Goal: Task Accomplishment & Management: Complete application form

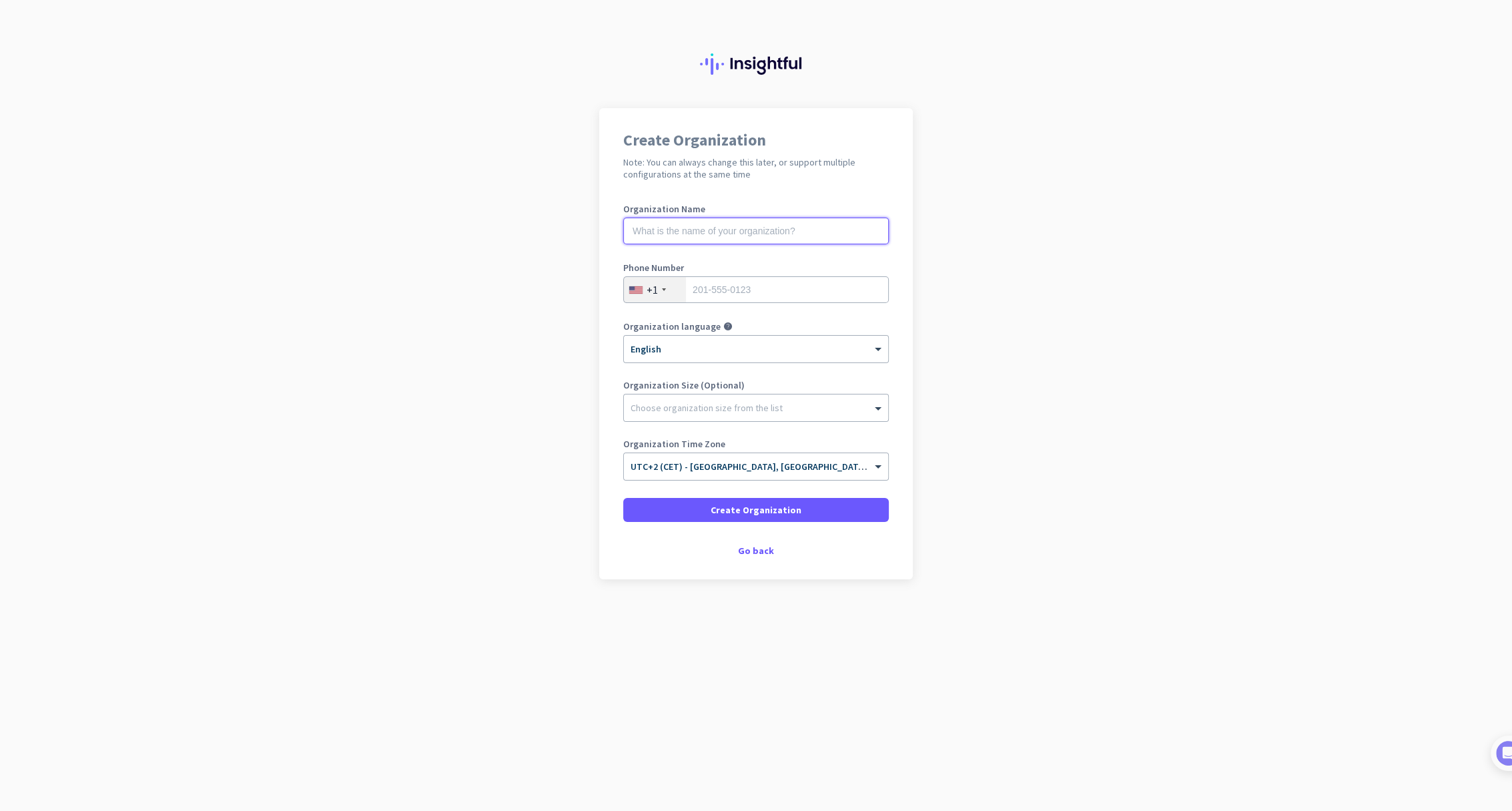
click at [682, 225] on input "text" at bounding box center [756, 231] width 266 height 26
type input "test 1709"
type input "2015550123"
click at [696, 494] on span at bounding box center [756, 510] width 266 height 32
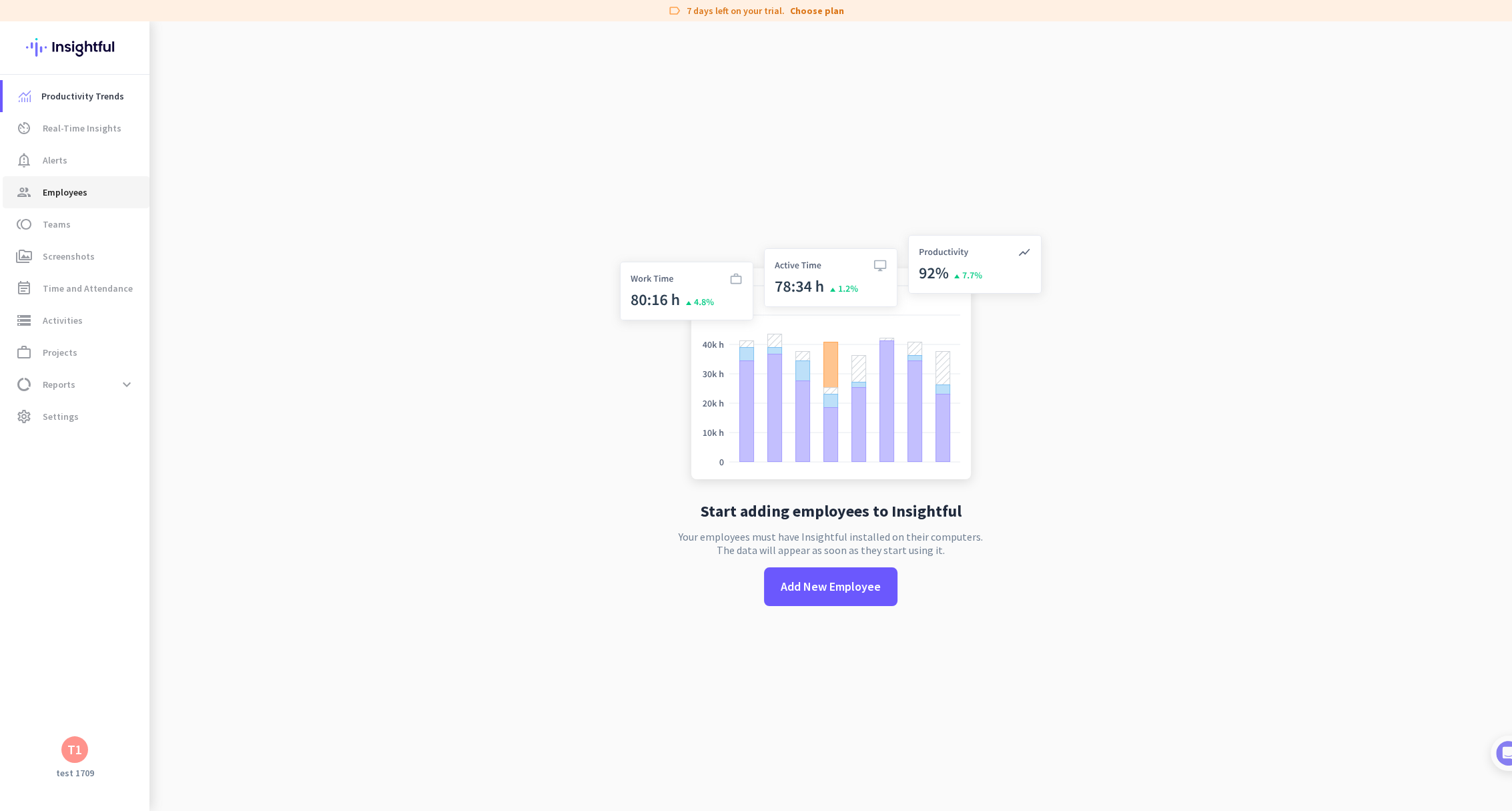
click at [101, 182] on link "group Employees" at bounding box center [76, 192] width 146 height 32
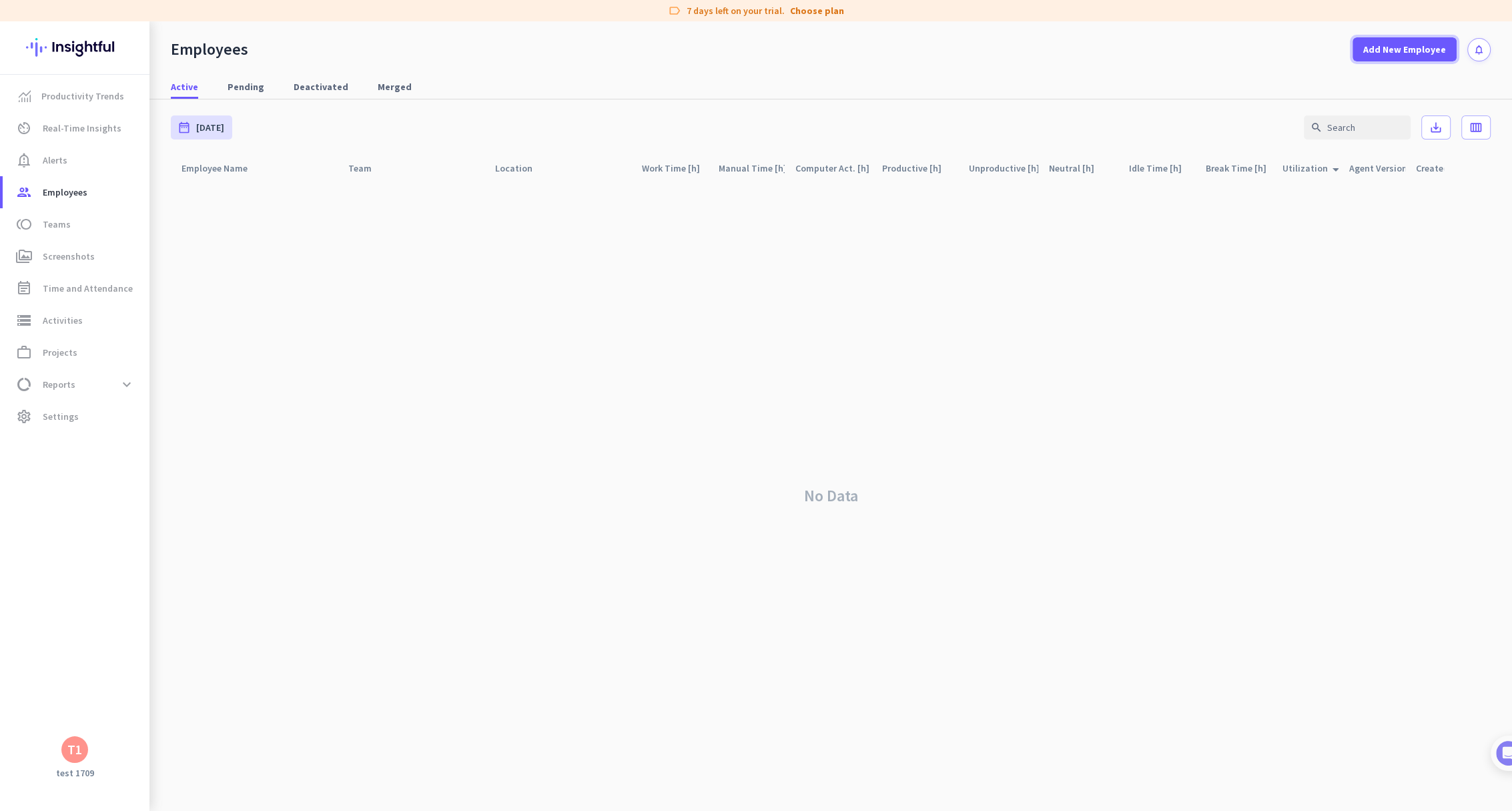
drag, startPoint x: 1415, startPoint y: 58, endPoint x: 1267, endPoint y: 125, distance: 162.5
click at [1415, 56] on span at bounding box center [1405, 49] width 104 height 32
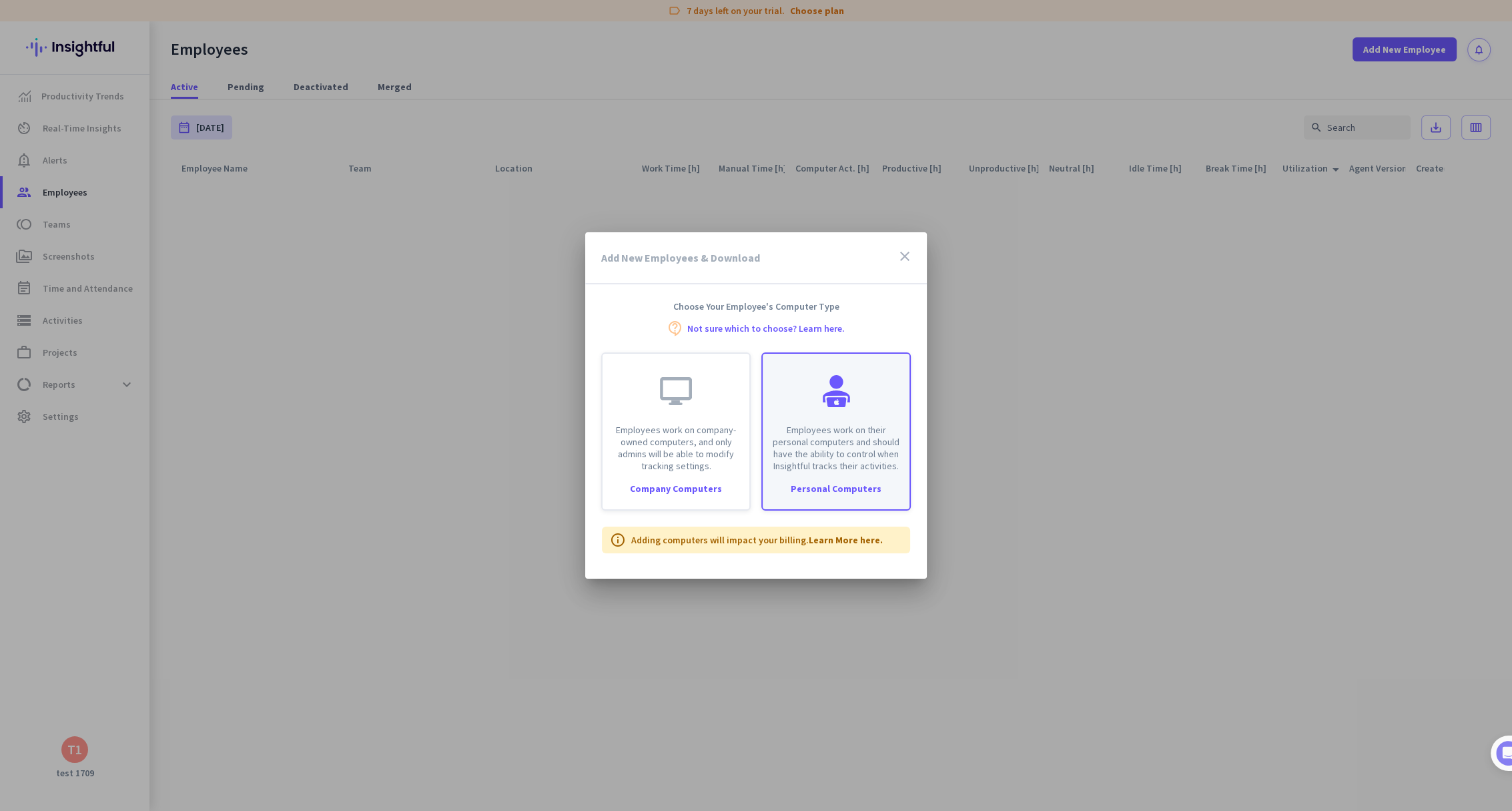
click at [819, 435] on p "Employees work on their personal computers and should have the ability to contr…" at bounding box center [836, 448] width 131 height 48
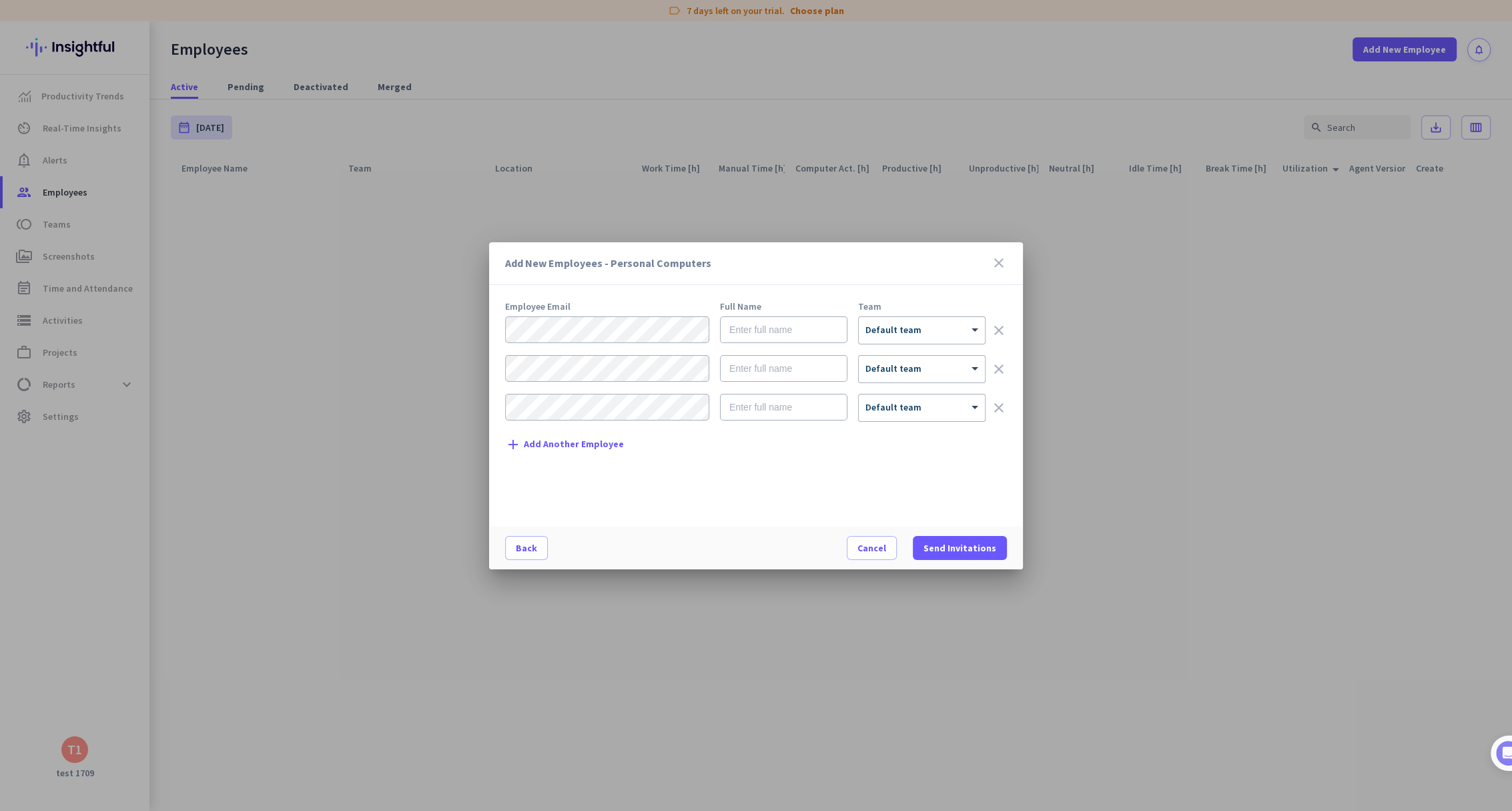
click at [583, 351] on form "× Default team clear × Default team clear × Default team clear" at bounding box center [756, 374] width 502 height 116
type input "personal 24"
click at [977, 547] on span "Send Invitations" at bounding box center [960, 548] width 72 height 13
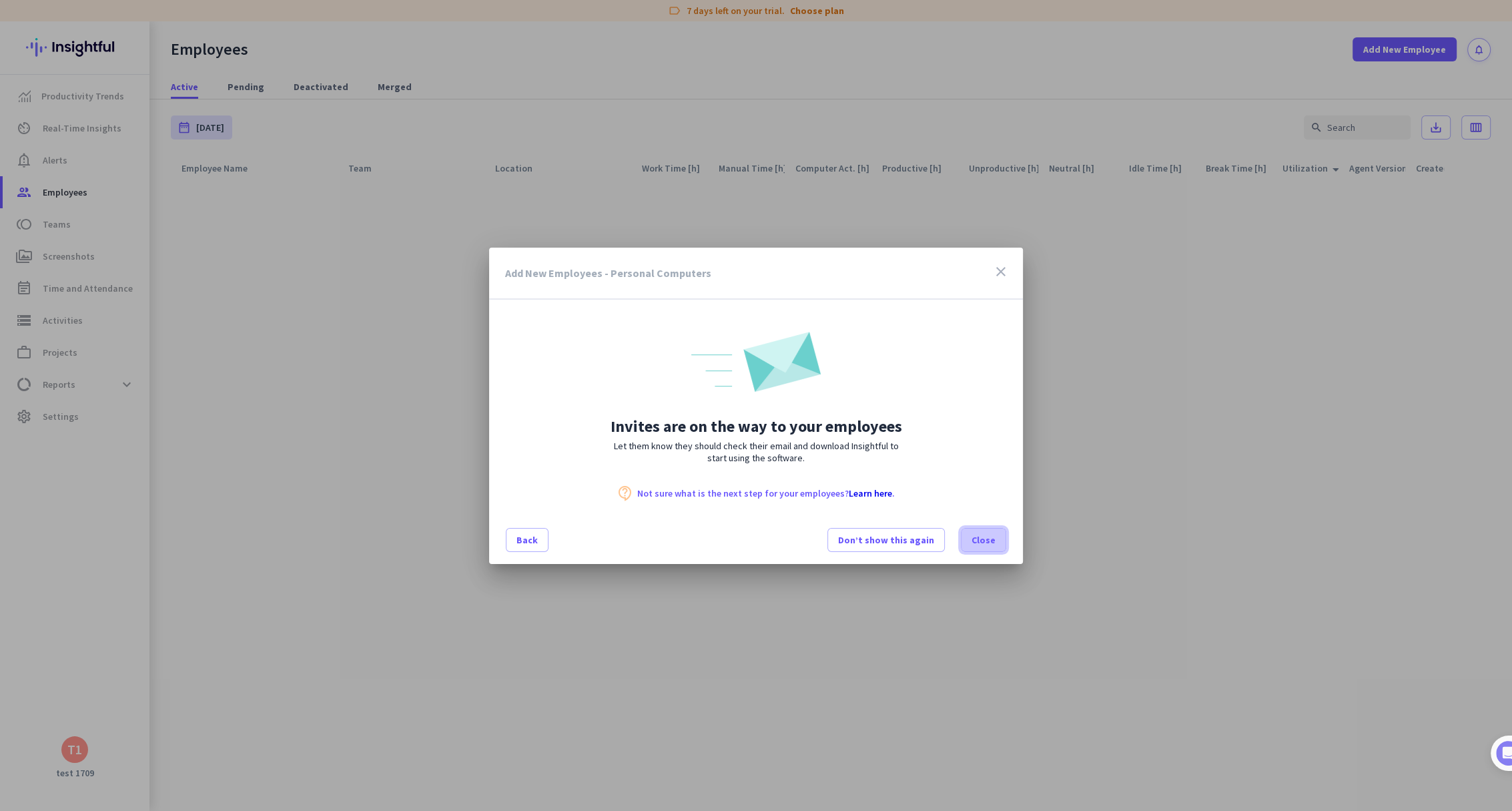
click at [990, 534] on span "Close" at bounding box center [983, 539] width 24 height 13
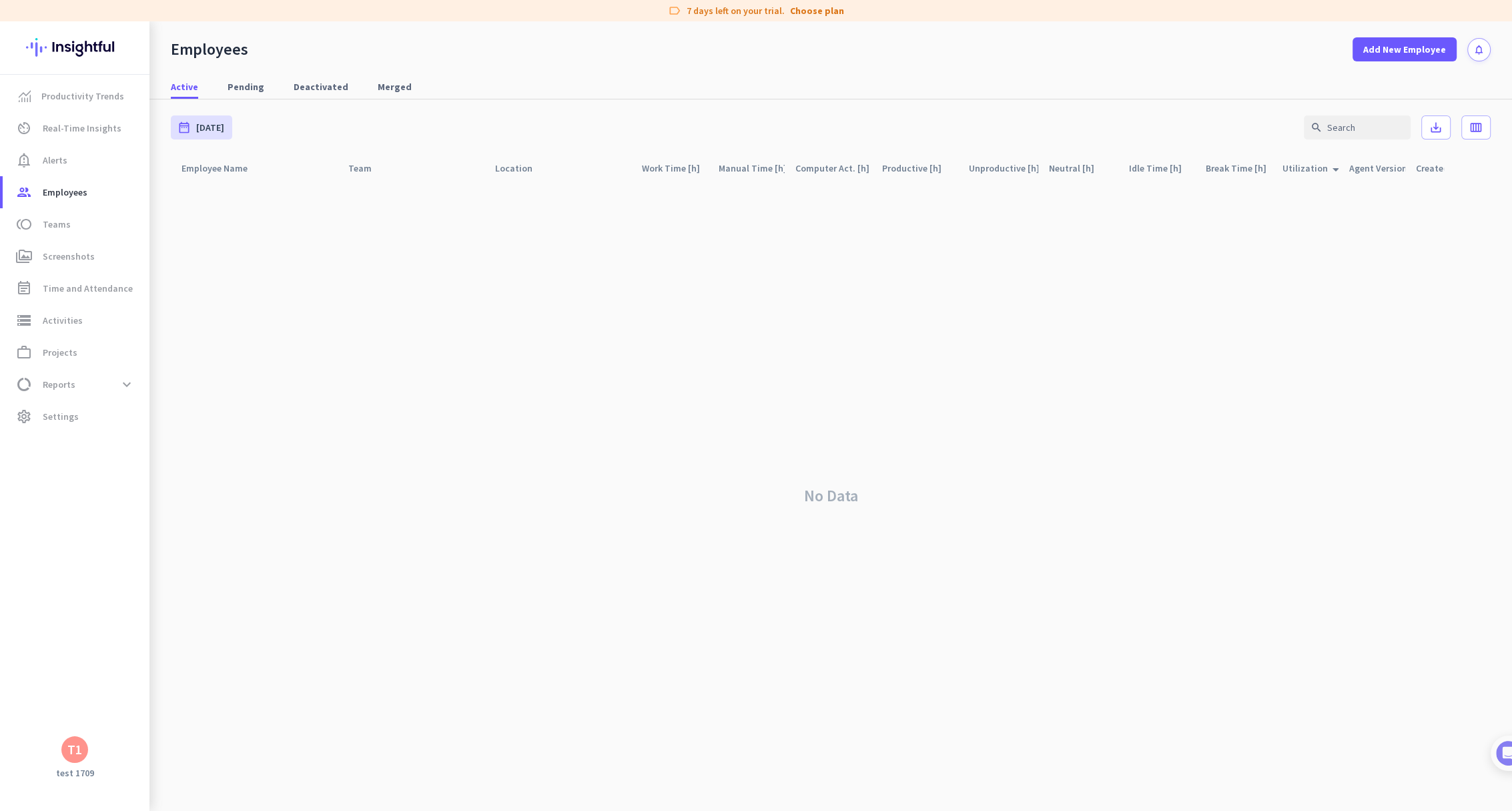
click at [67, 744] on div "T1" at bounding box center [75, 749] width 26 height 26
click at [102, 726] on span "Sign out" at bounding box center [146, 724] width 102 height 24
